Goal: Transaction & Acquisition: Purchase product/service

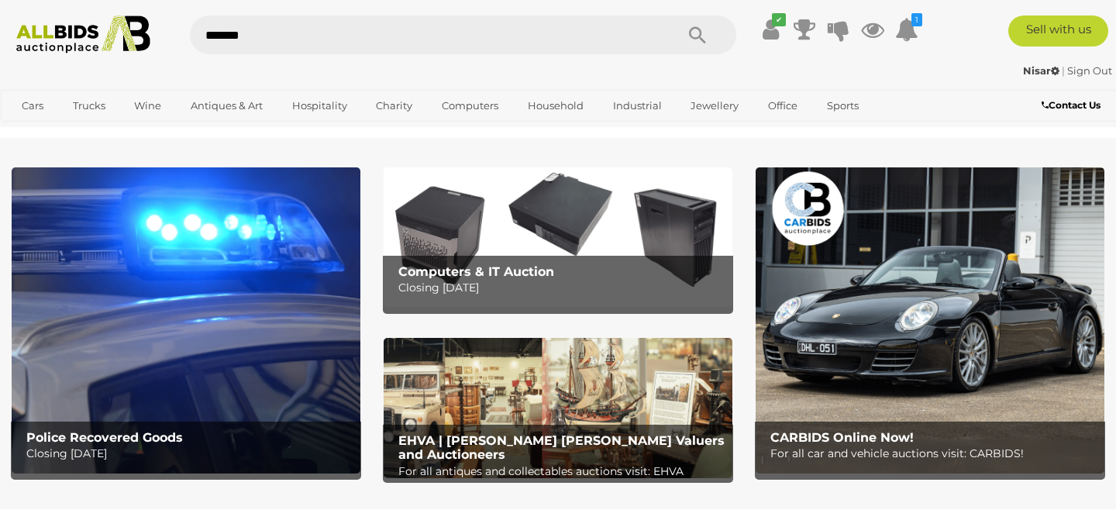
type input "********"
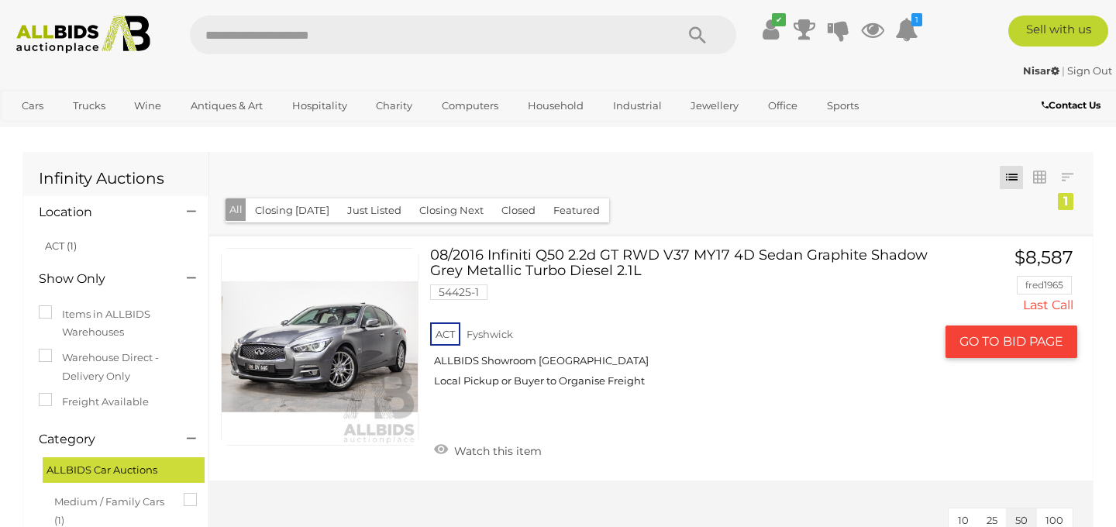
click at [494, 260] on link "08/2016 Infiniti Q50 2.2d GT RWD V37 MY17 4D Sedan Graphite Shadow Grey Metalli…" at bounding box center [688, 323] width 492 height 151
